Goal: Information Seeking & Learning: Learn about a topic

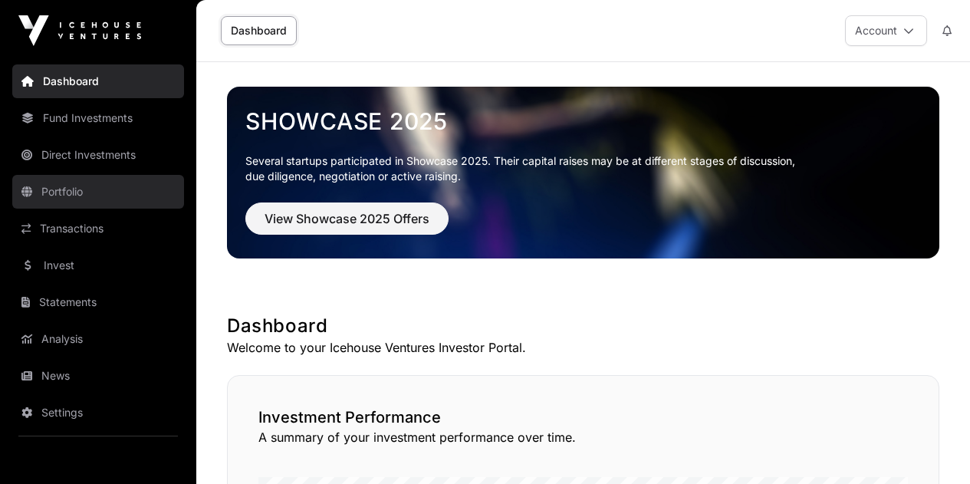
click at [115, 183] on link "Portfolio" at bounding box center [98, 192] width 172 height 34
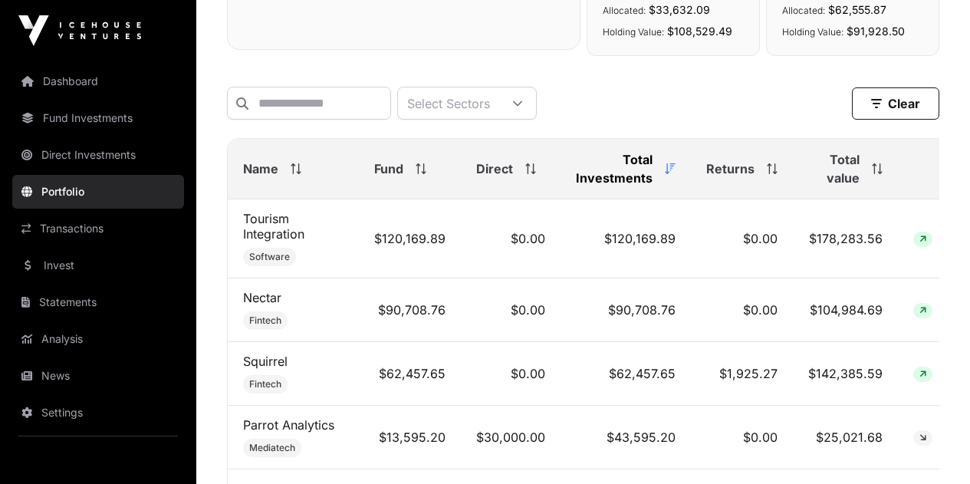
scroll to position [537, 0]
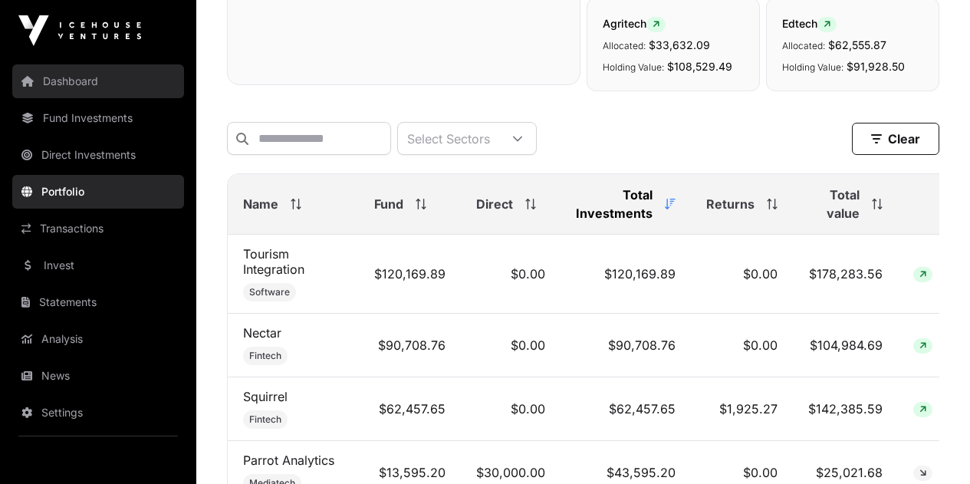
click at [107, 74] on link "Dashboard" at bounding box center [98, 81] width 172 height 34
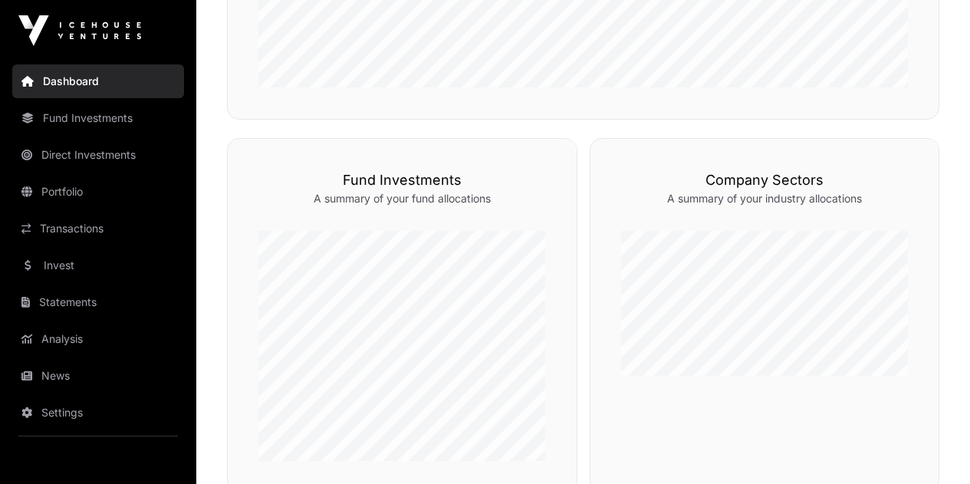
scroll to position [861, 0]
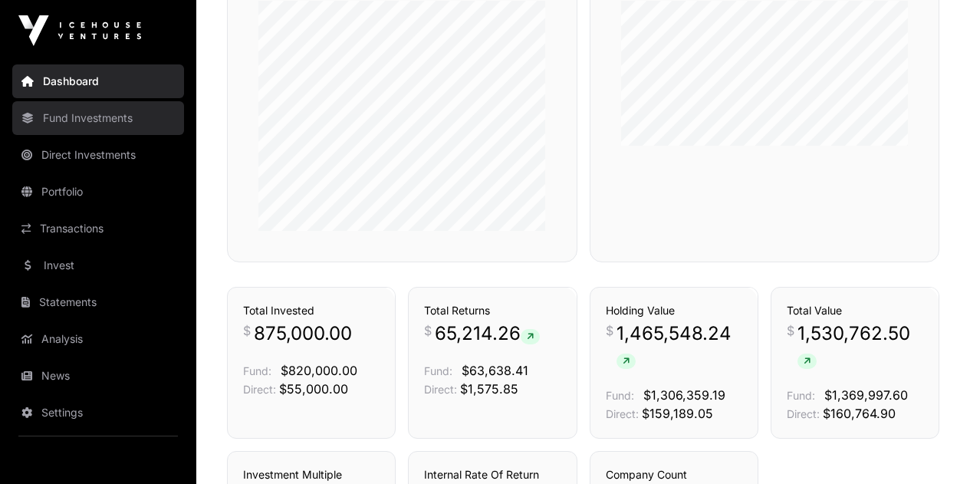
click at [121, 120] on link "Fund Investments" at bounding box center [98, 118] width 172 height 34
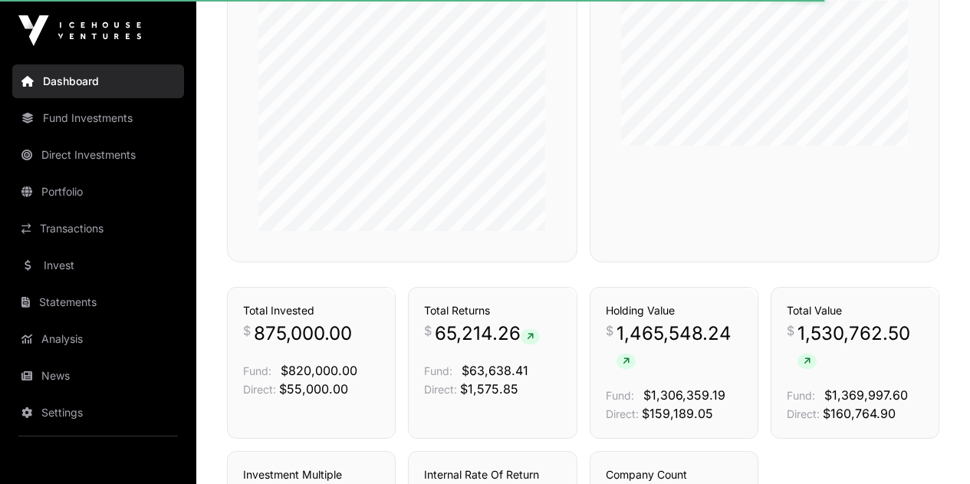
scroll to position [708, 0]
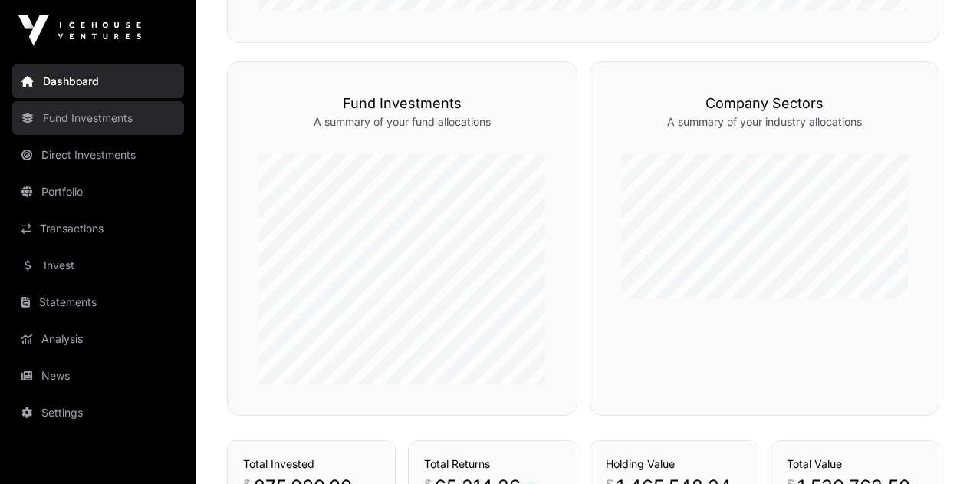
click at [130, 121] on link "Fund Investments" at bounding box center [98, 118] width 172 height 34
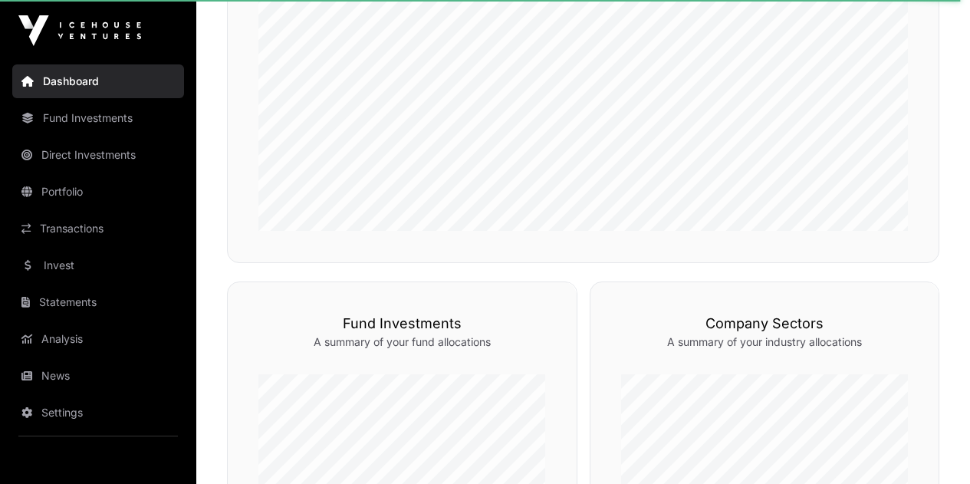
scroll to position [478, 0]
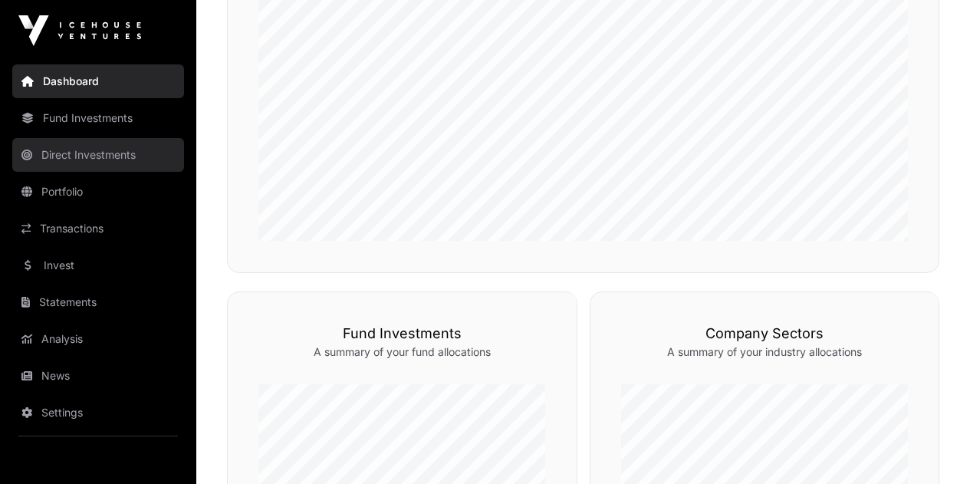
click at [130, 154] on link "Direct Investments" at bounding box center [98, 155] width 172 height 34
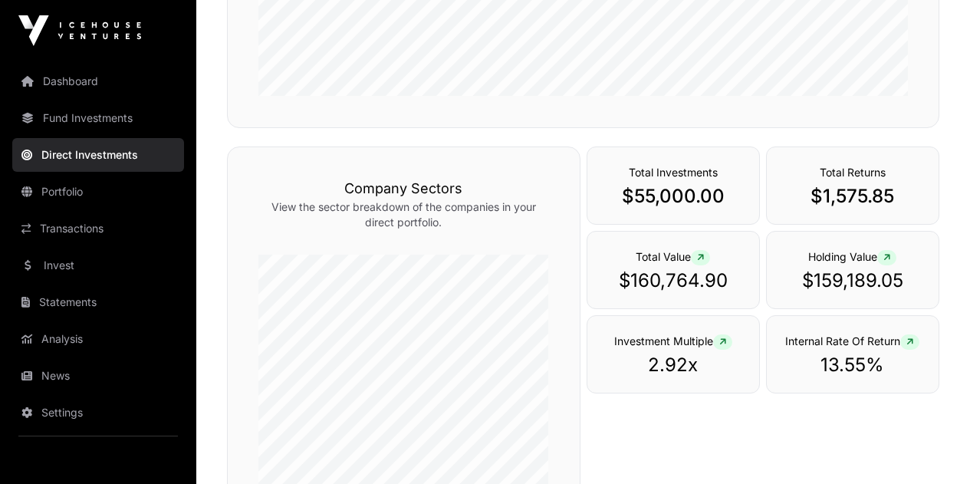
scroll to position [537, 0]
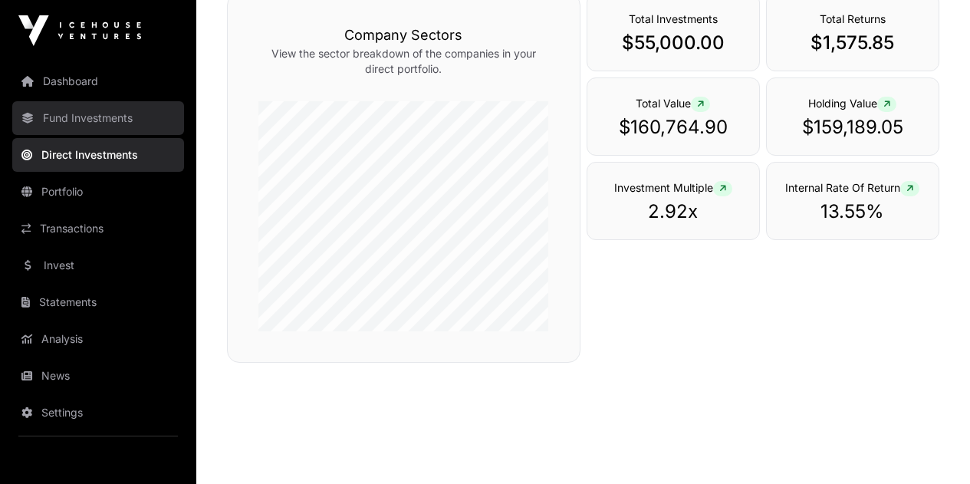
click at [112, 123] on link "Fund Investments" at bounding box center [98, 118] width 172 height 34
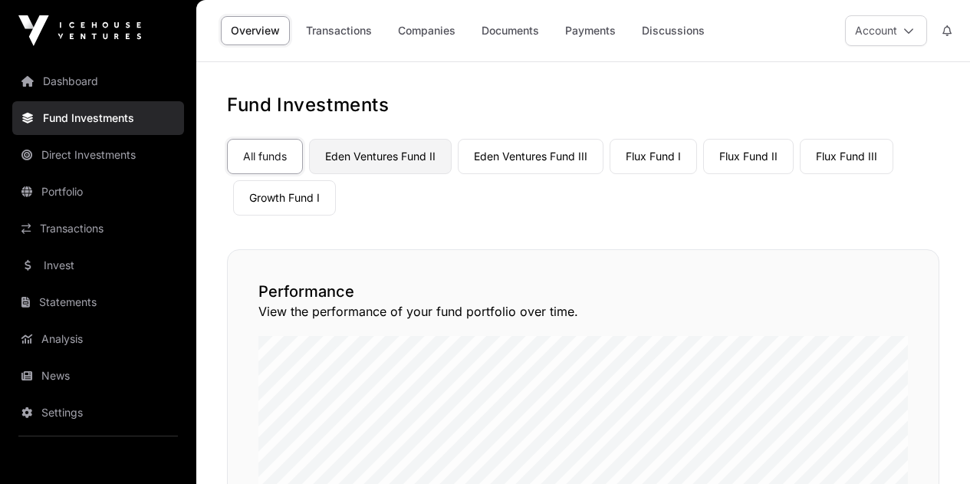
click at [377, 168] on link "Eden Ventures Fund II" at bounding box center [380, 156] width 143 height 35
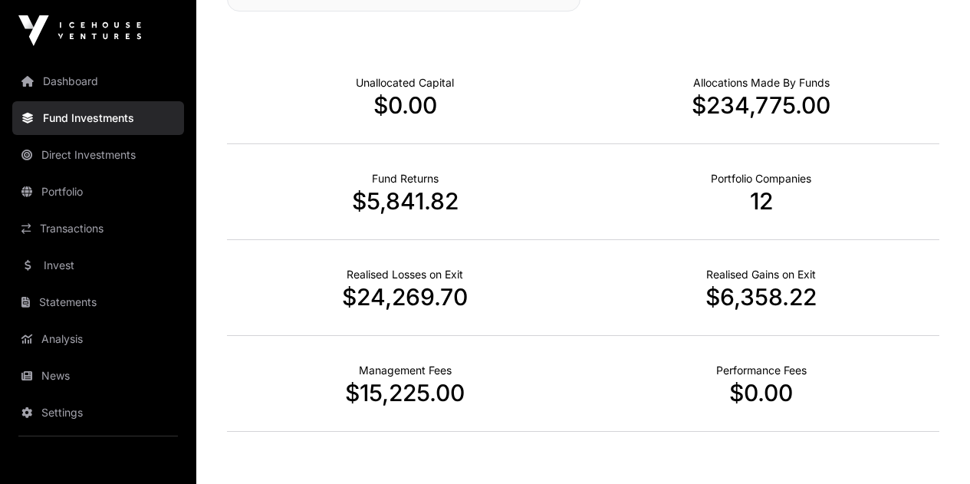
scroll to position [613, 0]
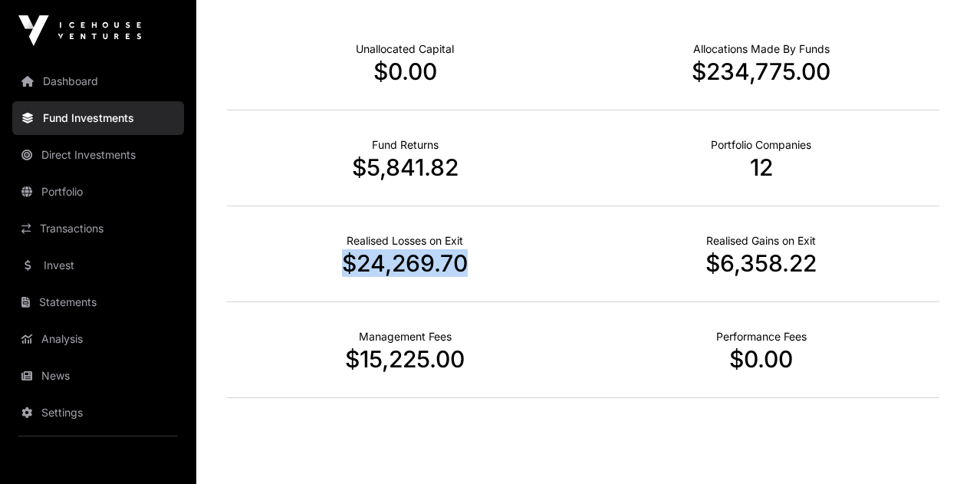
drag, startPoint x: 347, startPoint y: 287, endPoint x: 547, endPoint y: 296, distance: 200.3
click at [547, 296] on div "Realised Losses on Exit $24,269.70" at bounding box center [405, 254] width 357 height 96
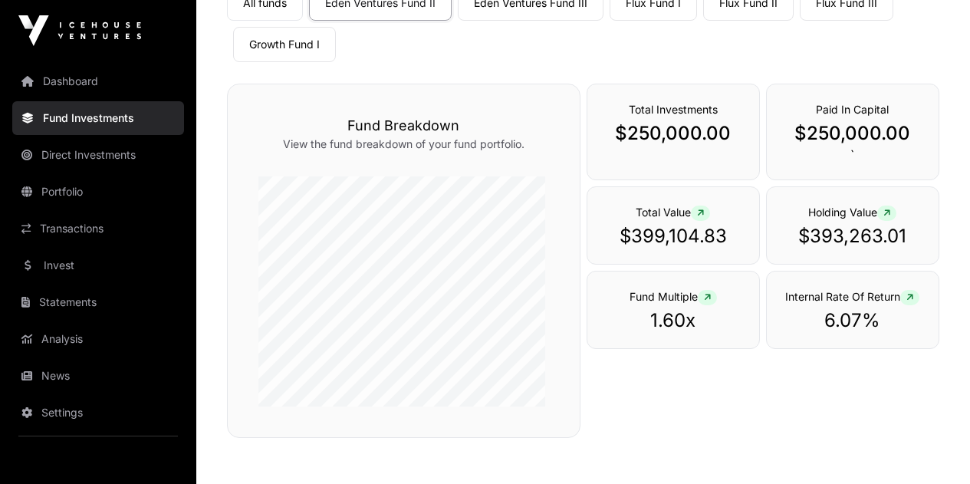
scroll to position [77, 0]
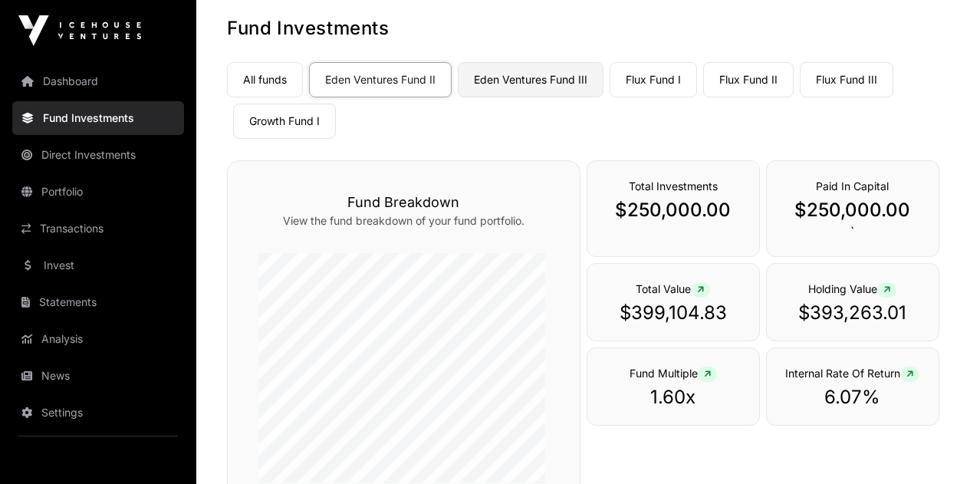
click at [504, 81] on link "Eden Ventures Fund III" at bounding box center [531, 79] width 146 height 35
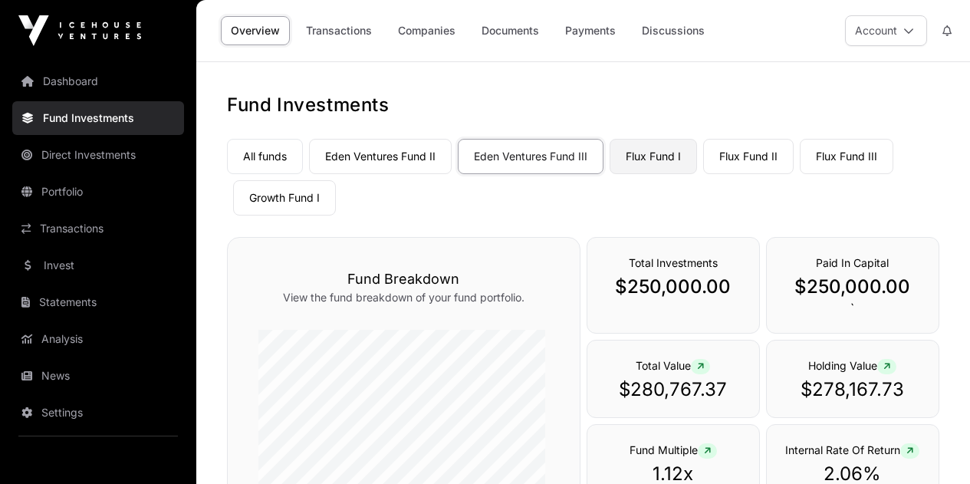
click at [623, 154] on link "Flux Fund I" at bounding box center [653, 156] width 87 height 35
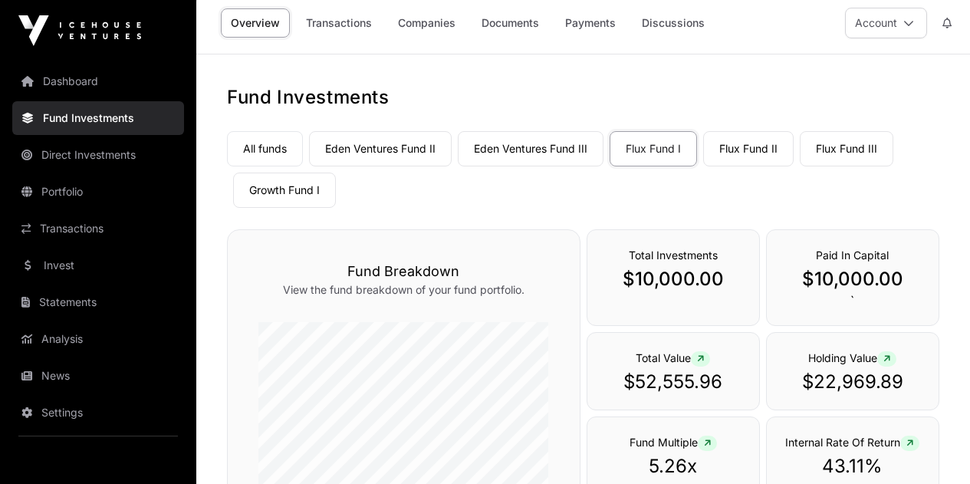
scroll to position [153, 0]
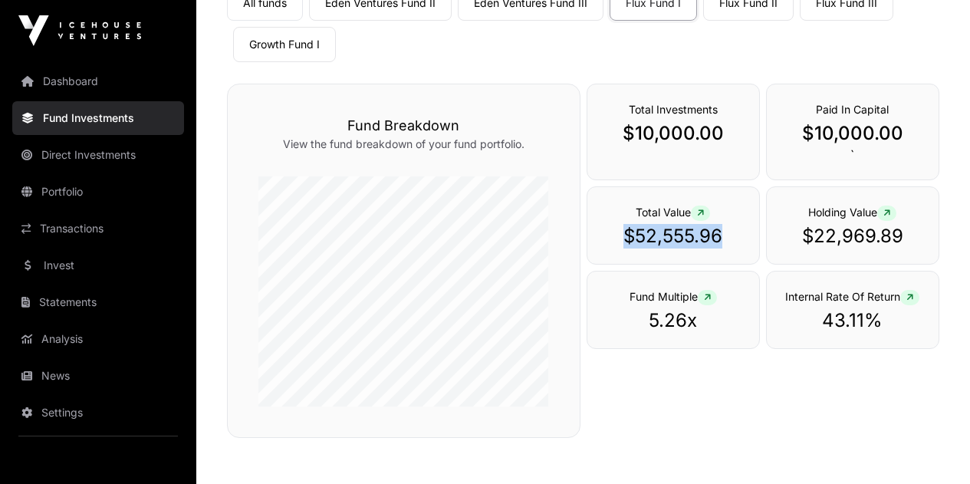
drag, startPoint x: 619, startPoint y: 281, endPoint x: 758, endPoint y: 288, distance: 139.8
click at [758, 265] on div "Total Value $52,555.96" at bounding box center [673, 225] width 173 height 78
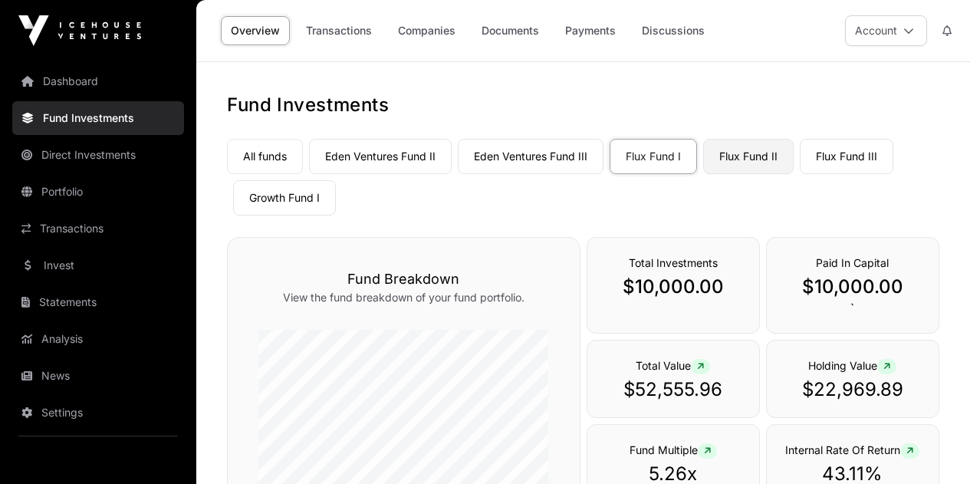
click at [751, 150] on link "Flux Fund II" at bounding box center [748, 156] width 90 height 35
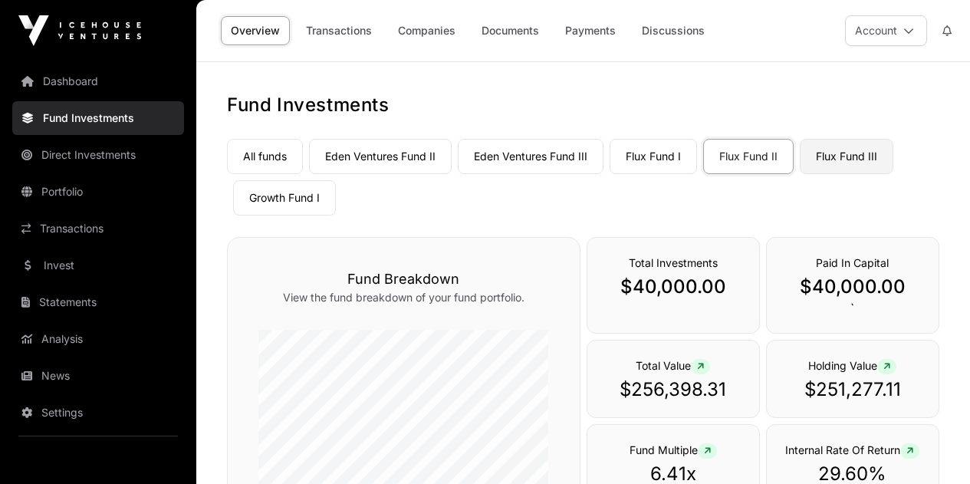
click at [827, 159] on link "Flux Fund III" at bounding box center [847, 156] width 94 height 35
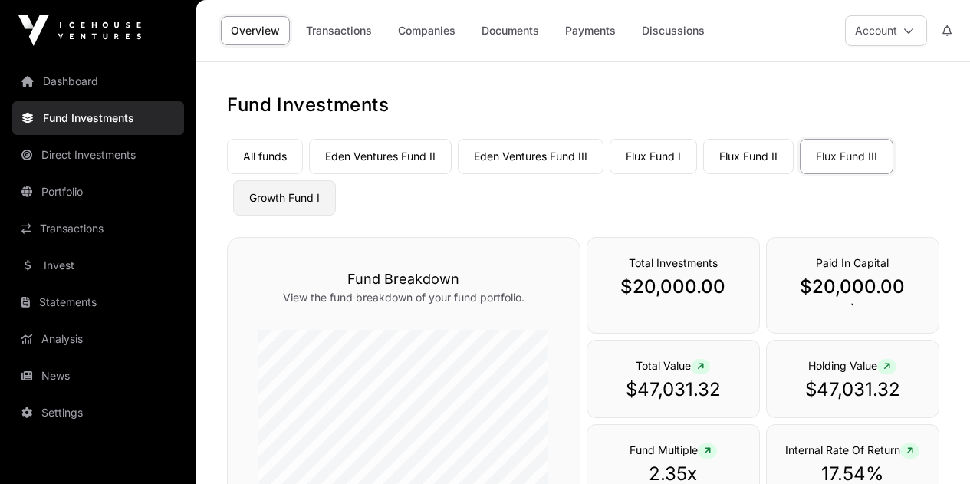
click at [319, 189] on link "Growth Fund I" at bounding box center [284, 197] width 103 height 35
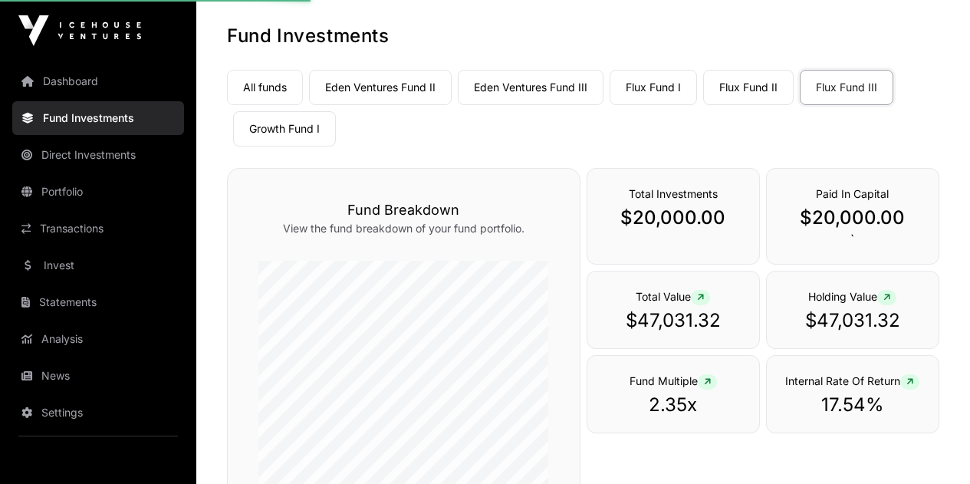
scroll to position [153, 0]
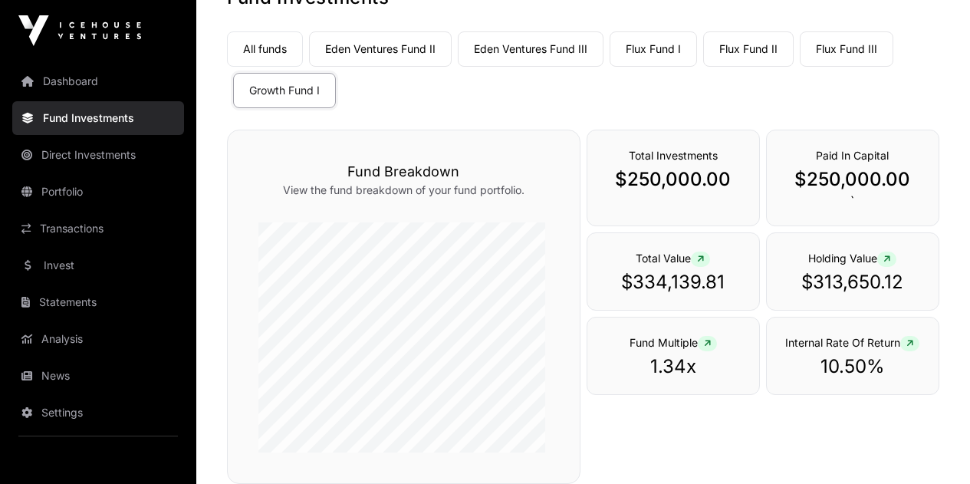
scroll to position [77, 0]
